Goal: Task Accomplishment & Management: Manage account settings

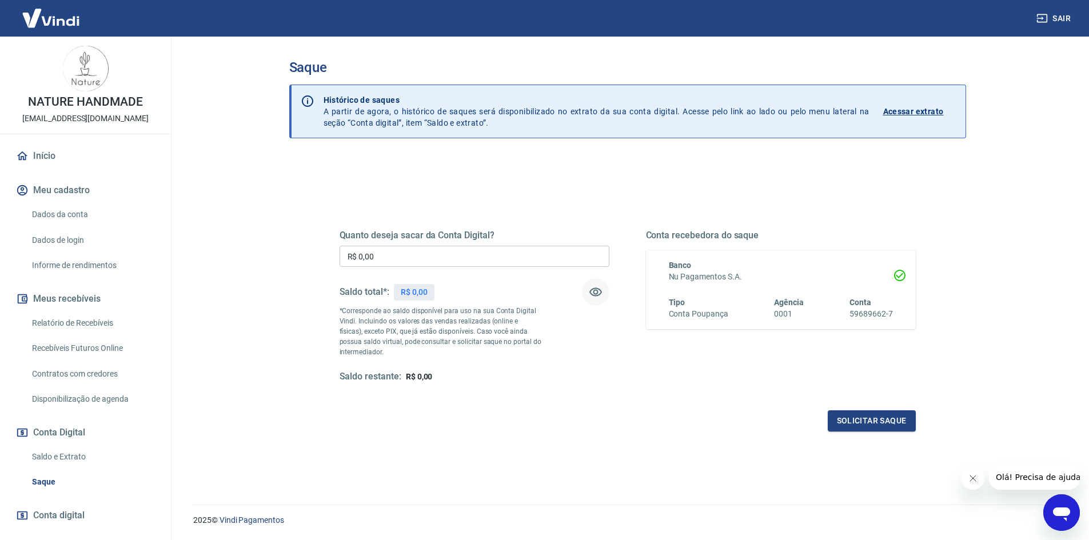
click at [592, 293] on icon "button" at bounding box center [596, 292] width 14 height 14
click at [595, 293] on icon "button" at bounding box center [596, 292] width 14 height 14
